Goal: Task Accomplishment & Management: Complete application form

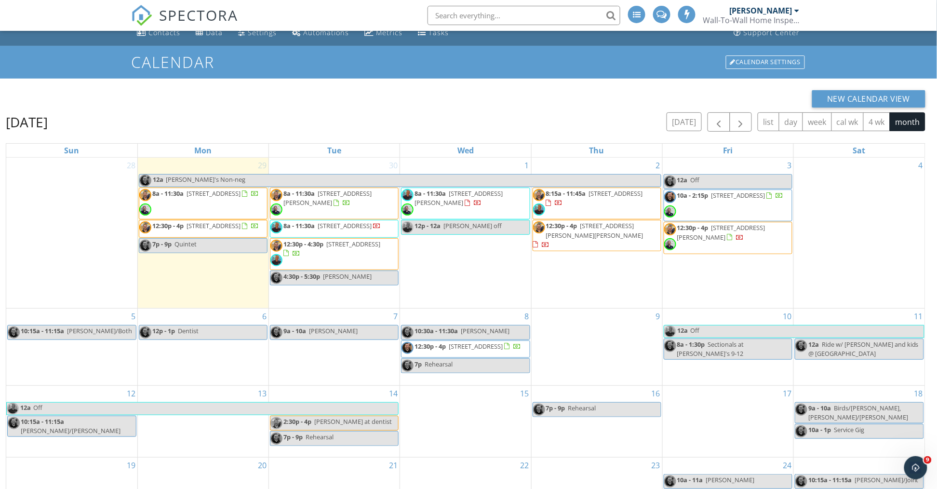
scroll to position [35, 0]
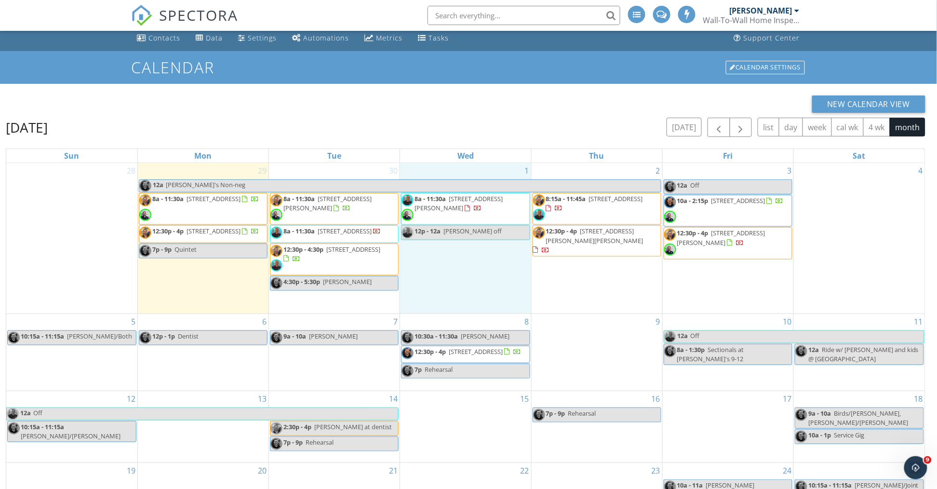
click at [443, 280] on div "1 8a - 11:30a [STREET_ADDRESS][PERSON_NAME] 12p - 12a [PERSON_NAME] off" at bounding box center [465, 238] width 131 height 150
click at [454, 258] on link "Event" at bounding box center [465, 255] width 50 height 15
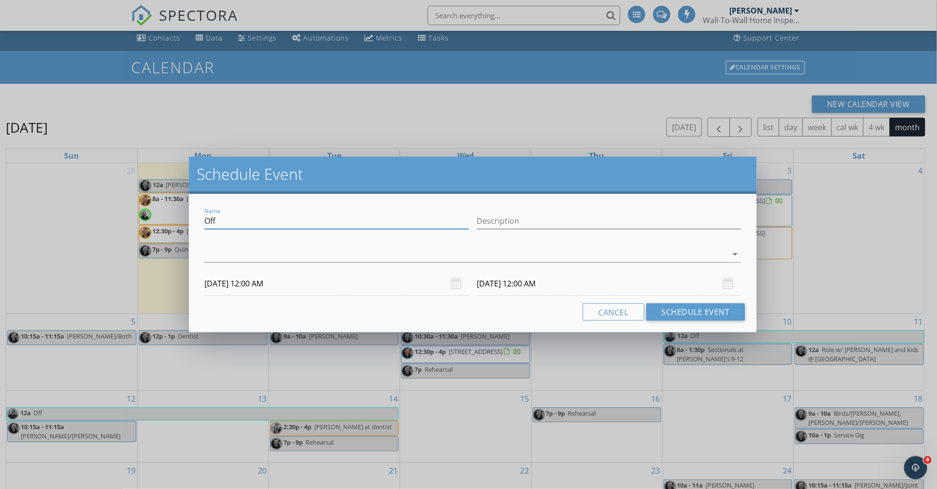
drag, startPoint x: 174, startPoint y: 210, endPoint x: 99, endPoint y: 206, distance: 75.3
click at [99, 206] on div "Schedule Event Name Off Description arrow_drop_down [DATE] 12:00 AM [DATE] 12:0…" at bounding box center [468, 244] width 937 height 489
type input "[PERSON_NAME]"
click at [216, 253] on div at bounding box center [465, 254] width 523 height 16
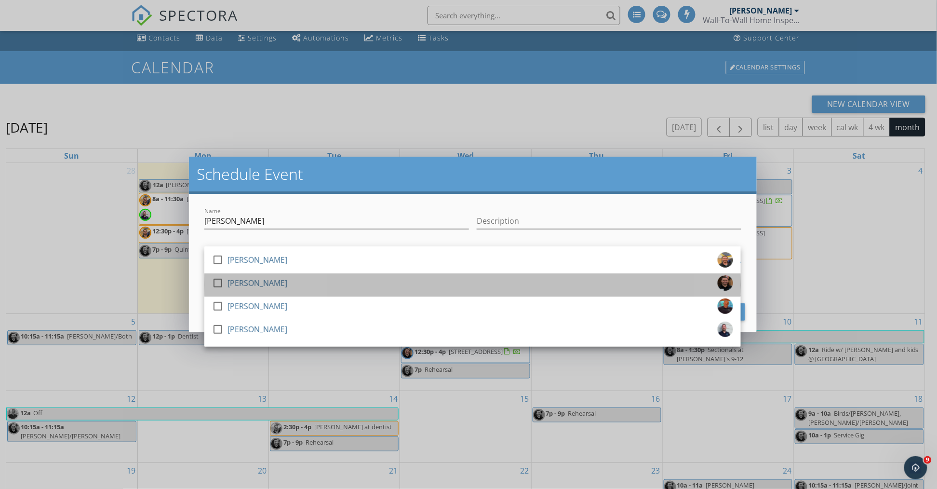
click at [225, 285] on div "check_box_outline_blank" at bounding box center [219, 283] width 15 height 12
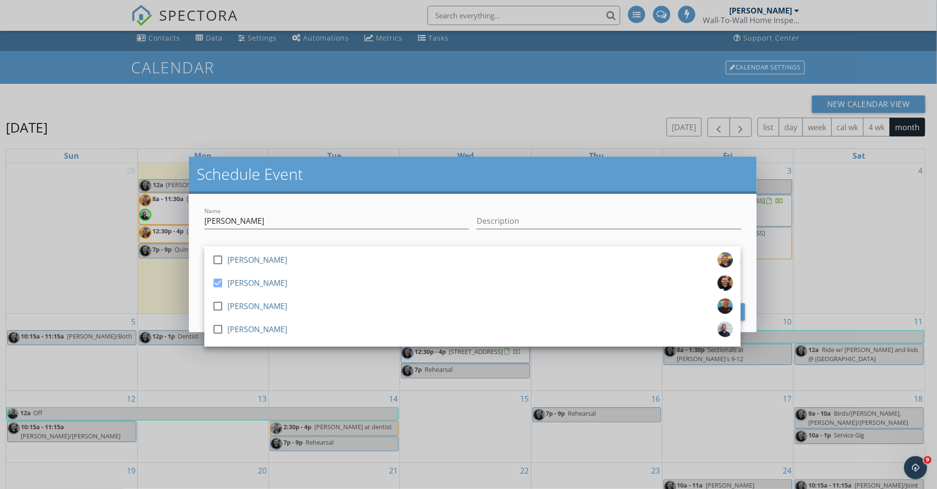
click at [198, 280] on div "Name [PERSON_NAME] Description check_box_outline_blank [PERSON_NAME] check_box …" at bounding box center [472, 263] width 567 height 138
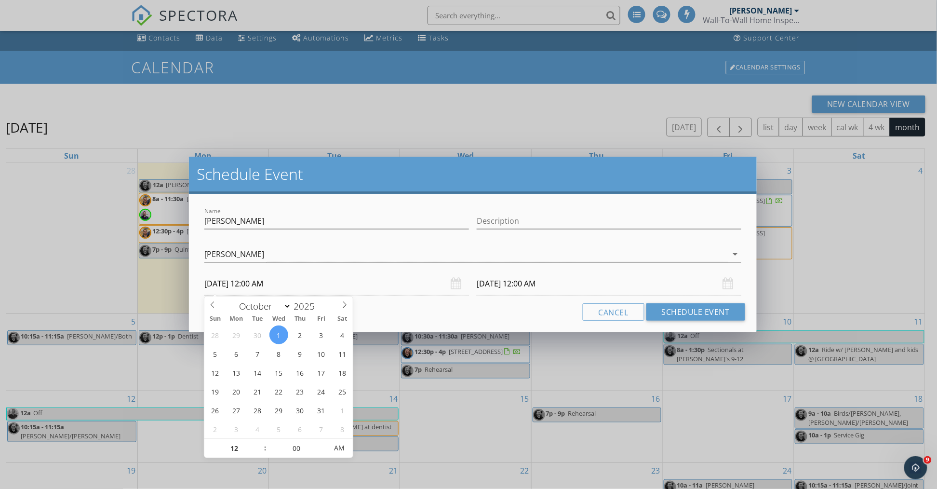
click at [271, 288] on input "[DATE] 12:00 AM" at bounding box center [336, 284] width 264 height 24
type input "11"
type input "[DATE] 11:00 PM"
click at [261, 451] on span at bounding box center [260, 453] width 7 height 10
type input "[DATE] 11:00 PM"
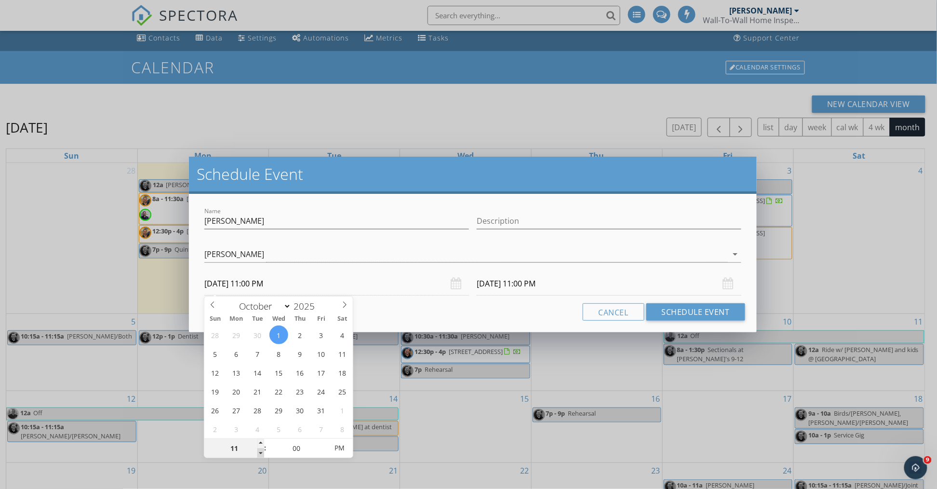
type input "10"
type input "[DATE] 10:00 PM"
click at [262, 451] on span at bounding box center [260, 453] width 7 height 10
type input "09"
type input "[DATE] 9:00 PM"
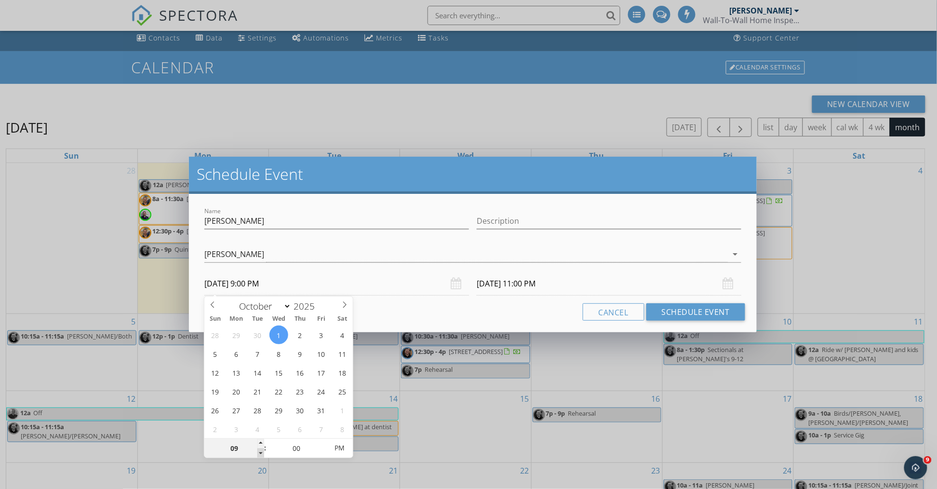
click at [262, 451] on span at bounding box center [260, 453] width 7 height 10
type input "[DATE] 9:00 PM"
type input "[DATE] 9:00 AM"
click at [520, 279] on input "[DATE] 9:00 AM" at bounding box center [608, 284] width 264 height 24
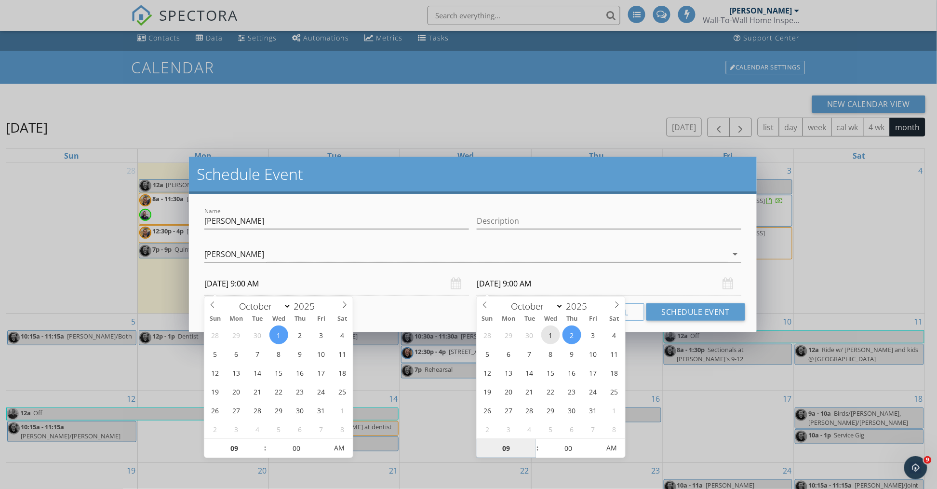
type input "[DATE] 9:00 AM"
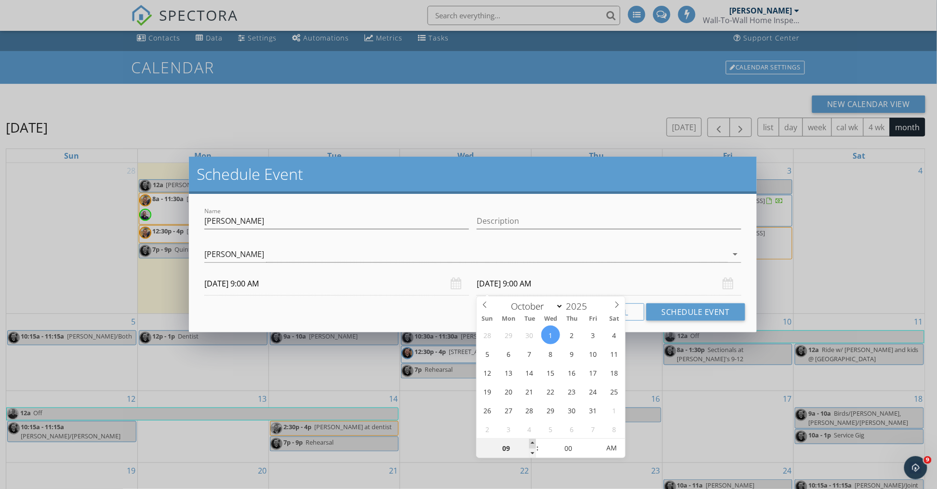
type input "10"
type input "[DATE] 10:00 AM"
click at [533, 441] on span at bounding box center [532, 443] width 7 height 10
click at [682, 315] on button "Schedule Event" at bounding box center [695, 311] width 99 height 17
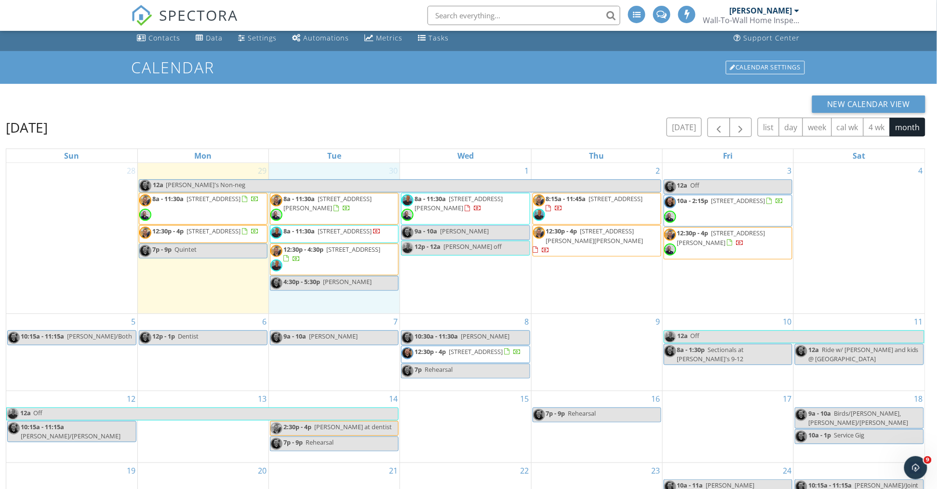
click at [360, 172] on div "30 8a - 11:30a [STREET_ADDRESS][PERSON_NAME] 8a - 11:30a [STREET_ADDRESS] 12:30…" at bounding box center [334, 238] width 131 height 150
click at [440, 172] on div "1 8a - 11:30a [STREET_ADDRESS][PERSON_NAME] 9a - 10a [PERSON_NAME] 12p - 12a [P…" at bounding box center [465, 238] width 131 height 150
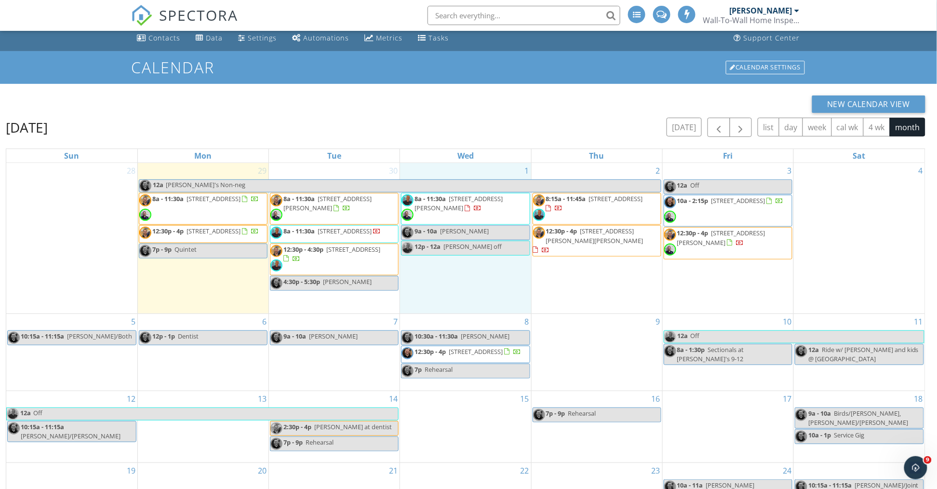
click at [538, 18] on input "text" at bounding box center [523, 15] width 193 height 19
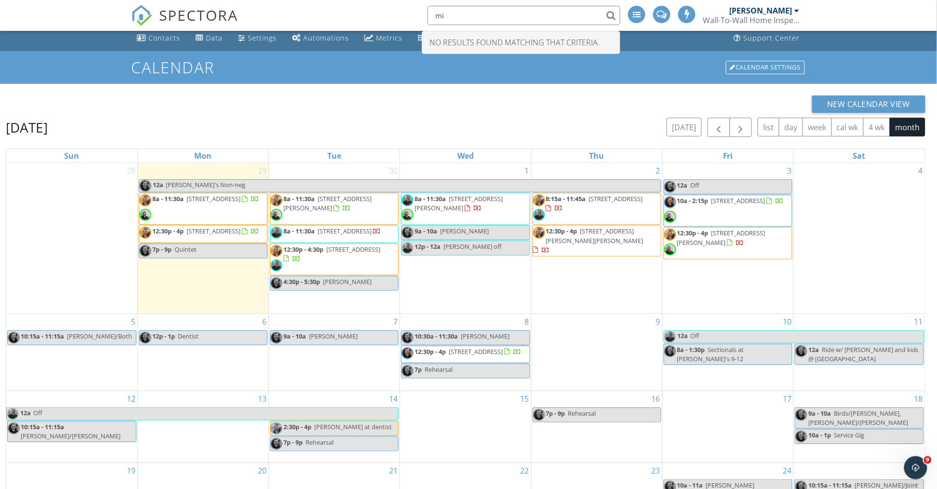
type input "m"
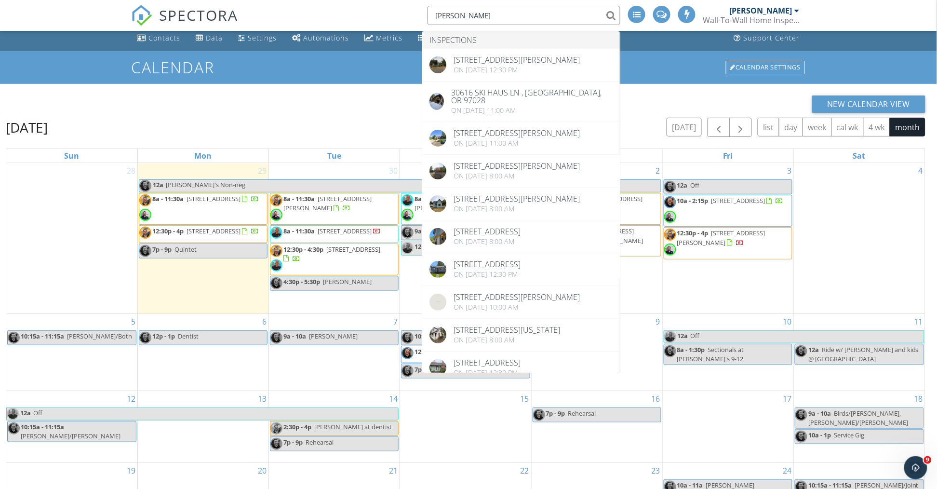
type input "[PERSON_NAME]"
click at [170, 131] on div "[DATE] [DATE] list day week cal wk 4 wk month" at bounding box center [465, 128] width 919 height 20
